Goal: Navigation & Orientation: Find specific page/section

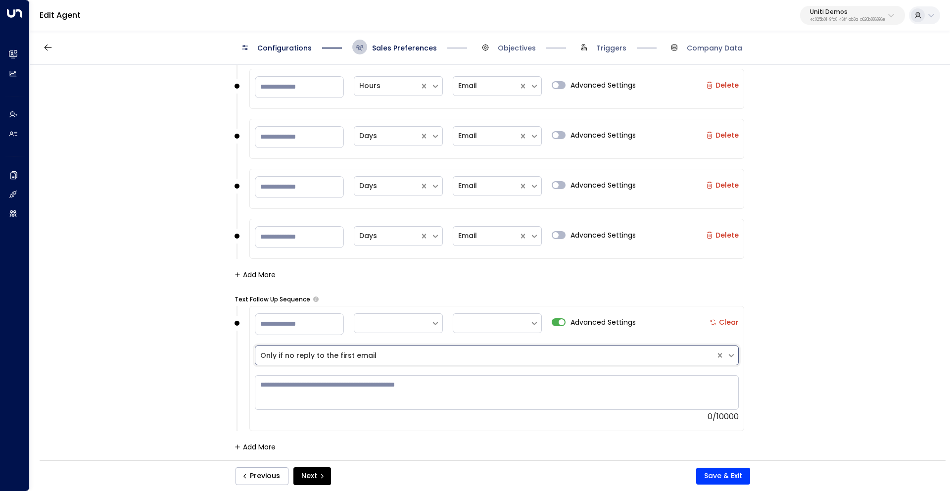
scroll to position [1046, 0]
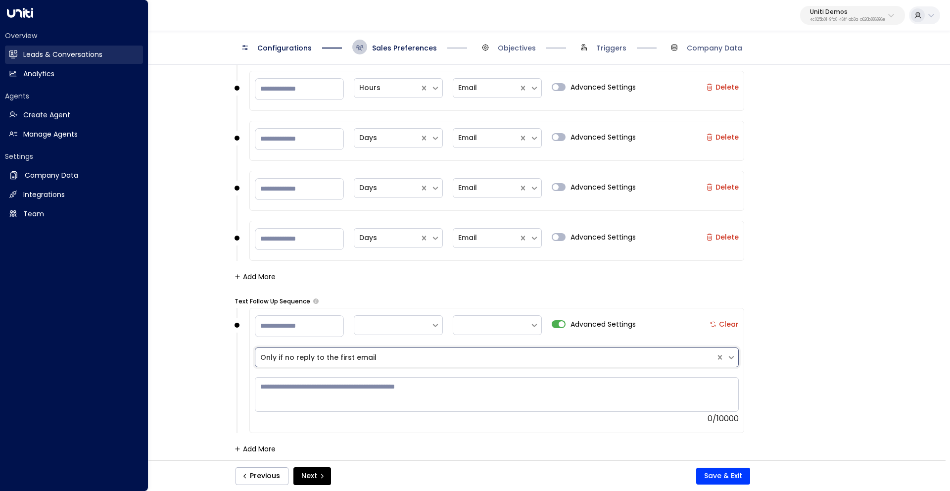
click at [73, 55] on h2 "Leads & Conversations" at bounding box center [62, 54] width 79 height 10
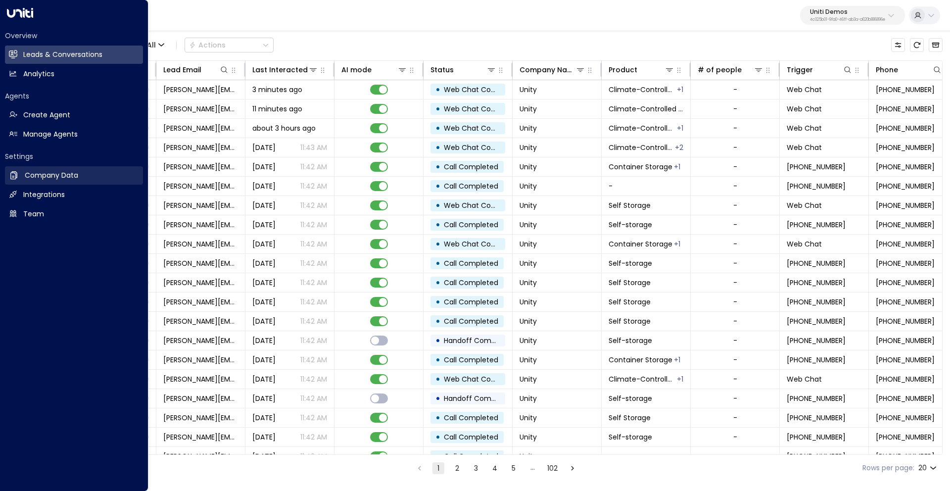
click at [37, 177] on h2 "Company Data" at bounding box center [51, 175] width 53 height 10
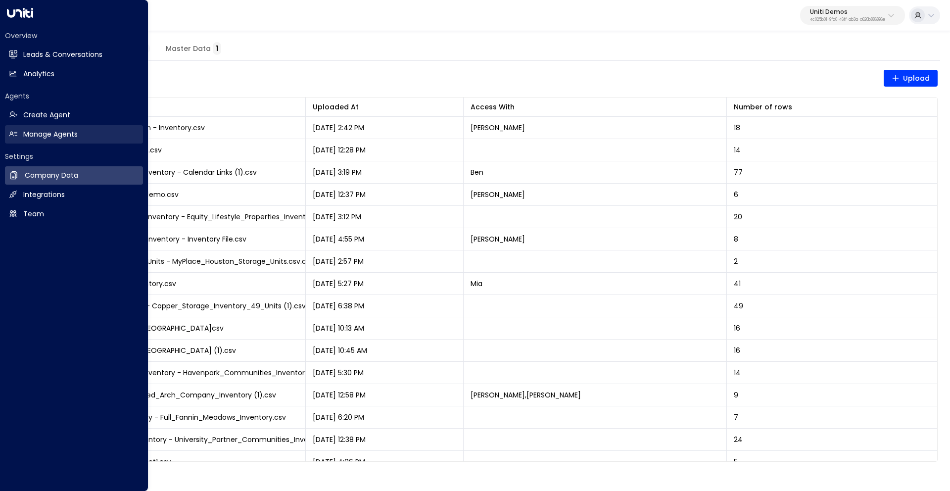
click at [49, 133] on h2 "Manage Agents" at bounding box center [50, 134] width 54 height 10
